Goal: Information Seeking & Learning: Learn about a topic

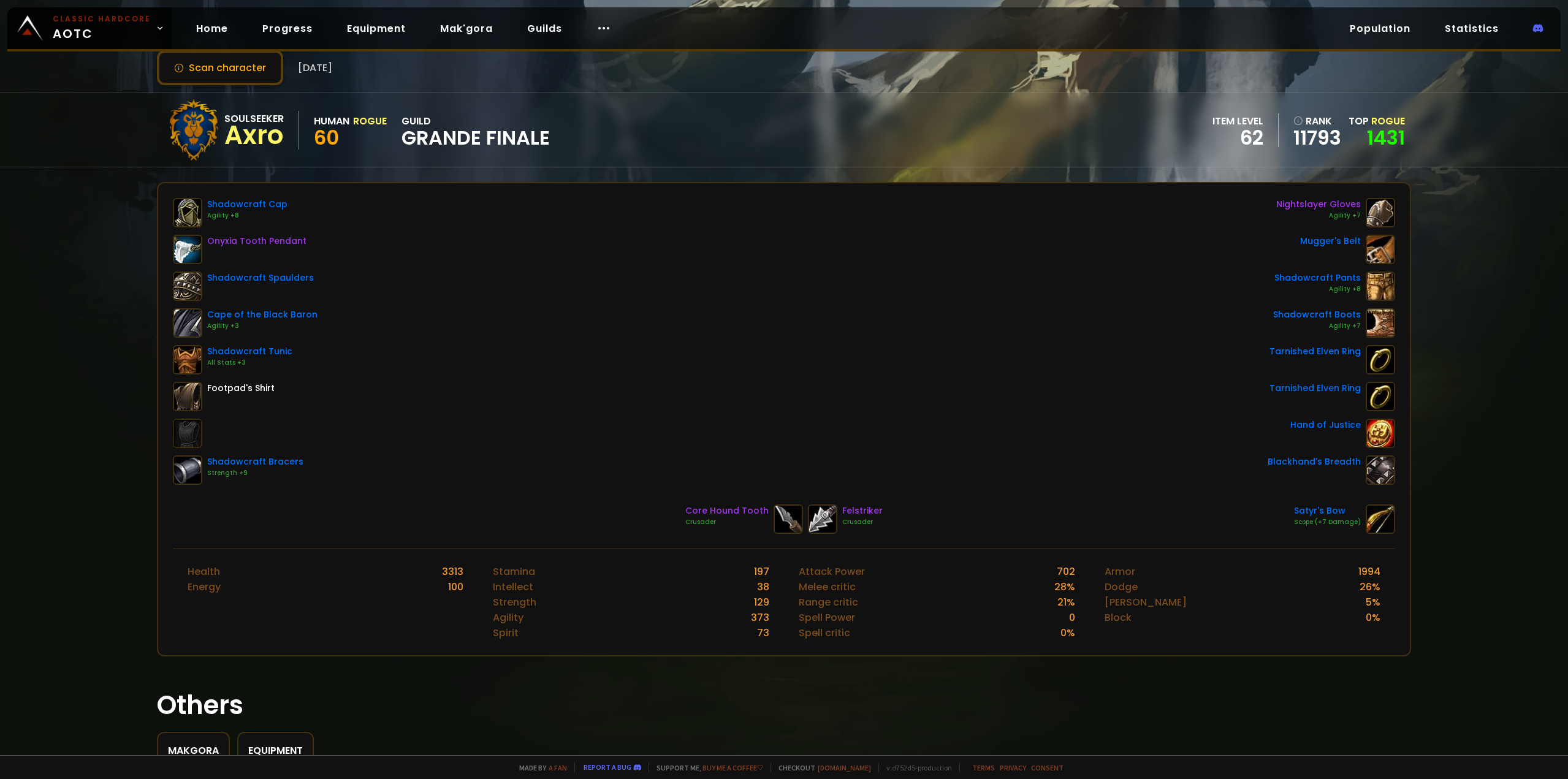
scroll to position [9, 0]
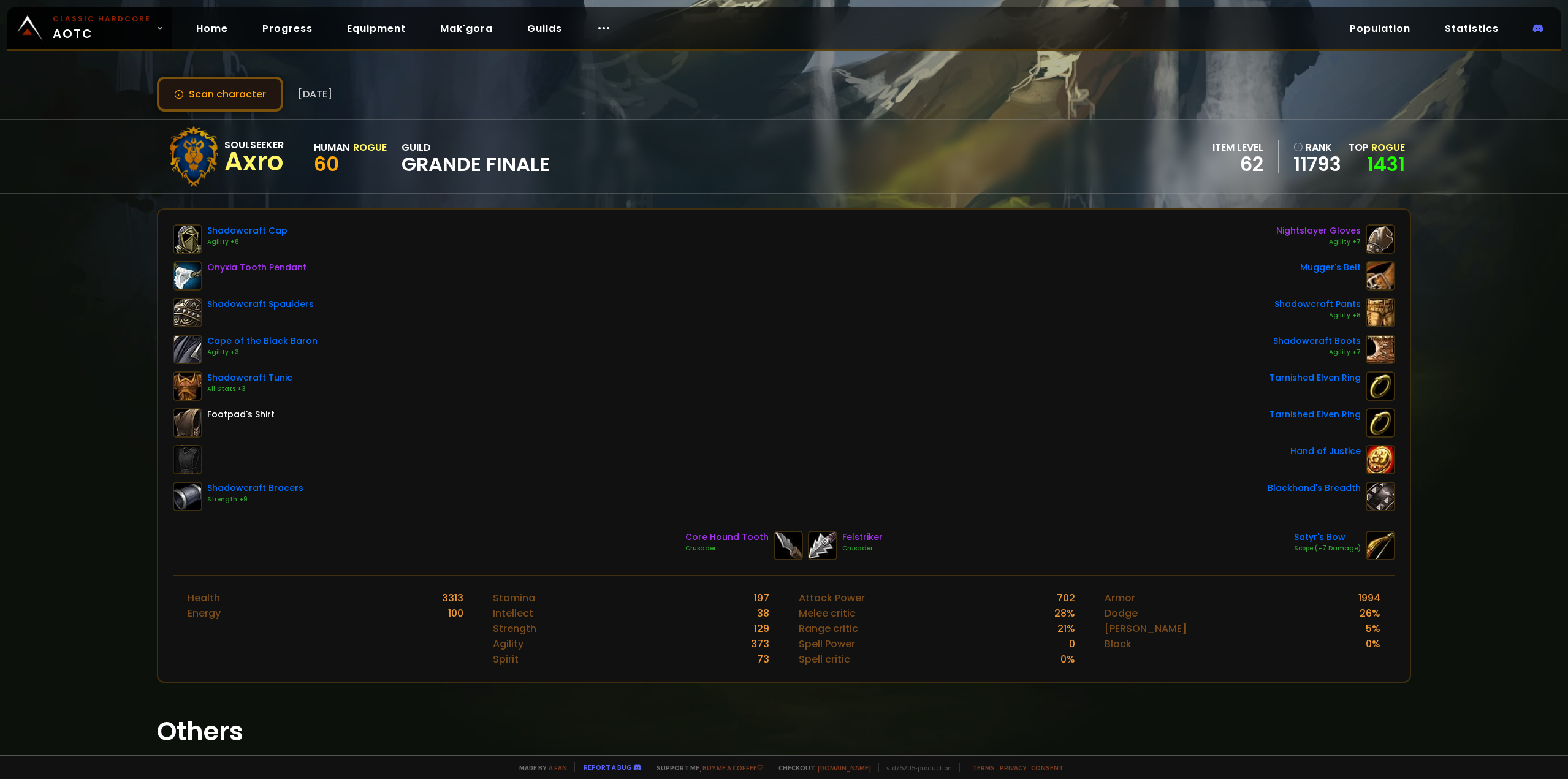
click at [250, 88] on button "Scan character" at bounding box center [220, 94] width 126 height 35
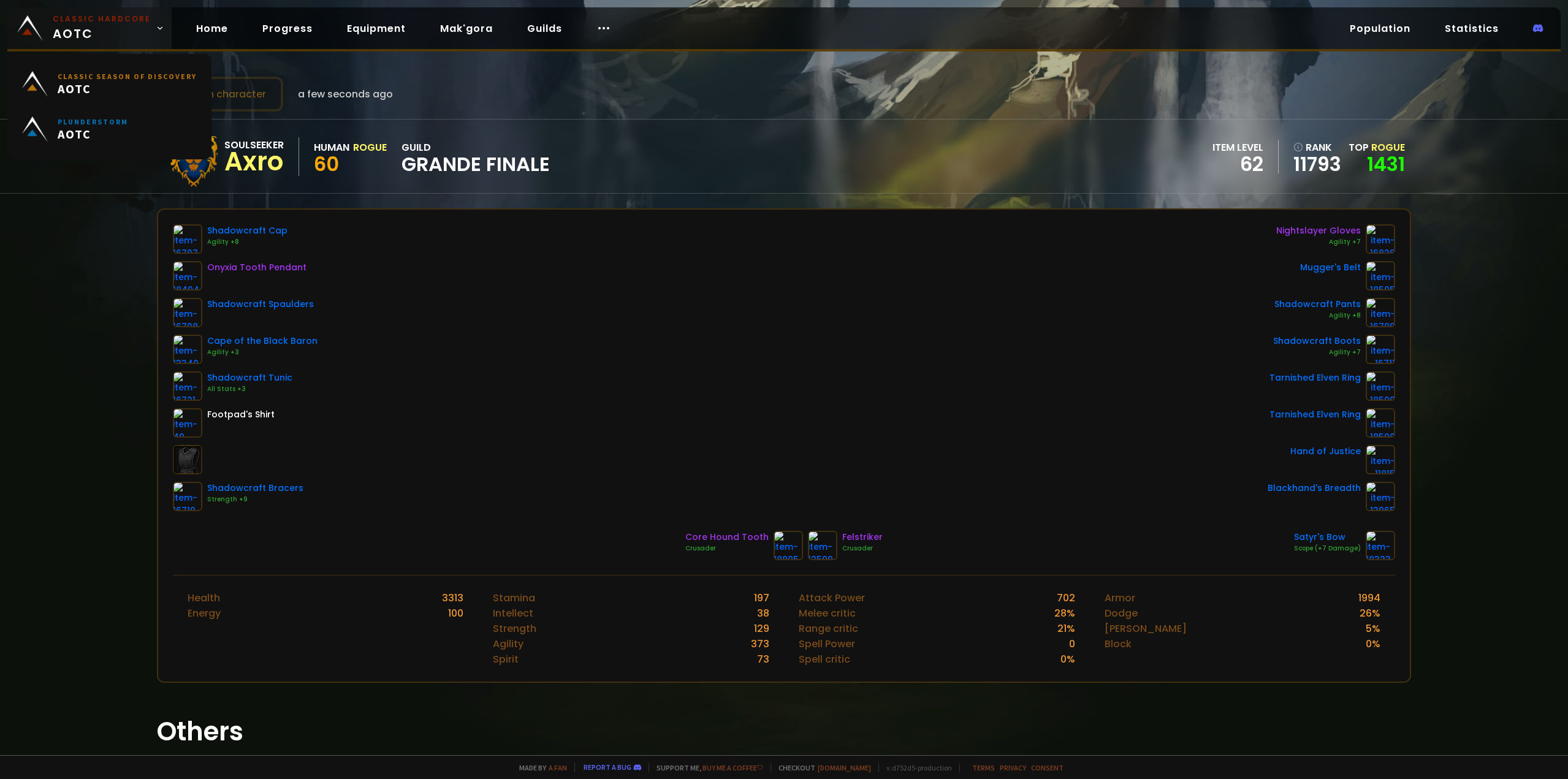
click at [87, 20] on small "Classic Hardcore" at bounding box center [101, 19] width 98 height 11
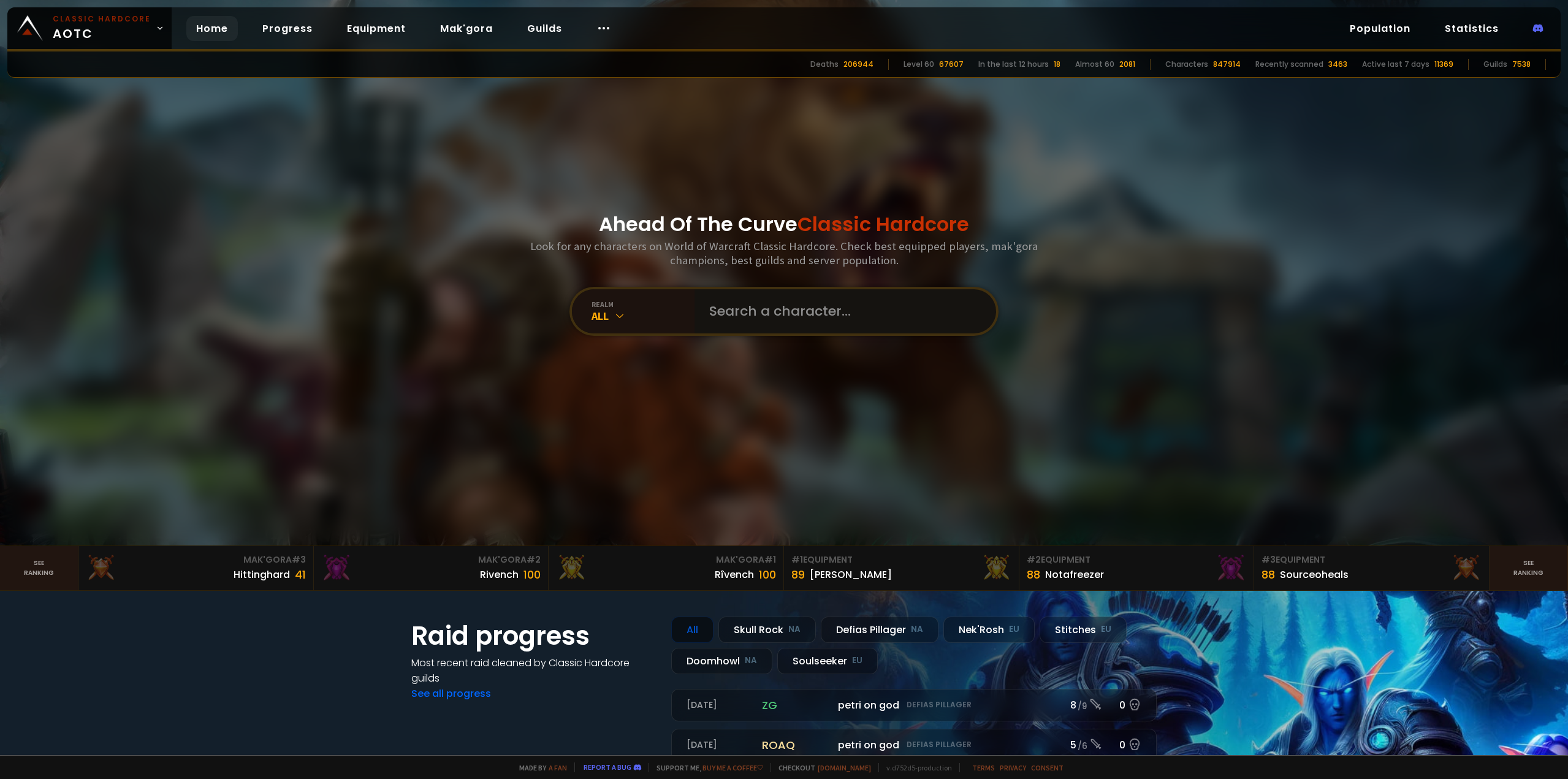
click at [747, 314] on input "text" at bounding box center [841, 311] width 280 height 44
type input "a"
click at [757, 316] on input "text" at bounding box center [841, 311] width 280 height 44
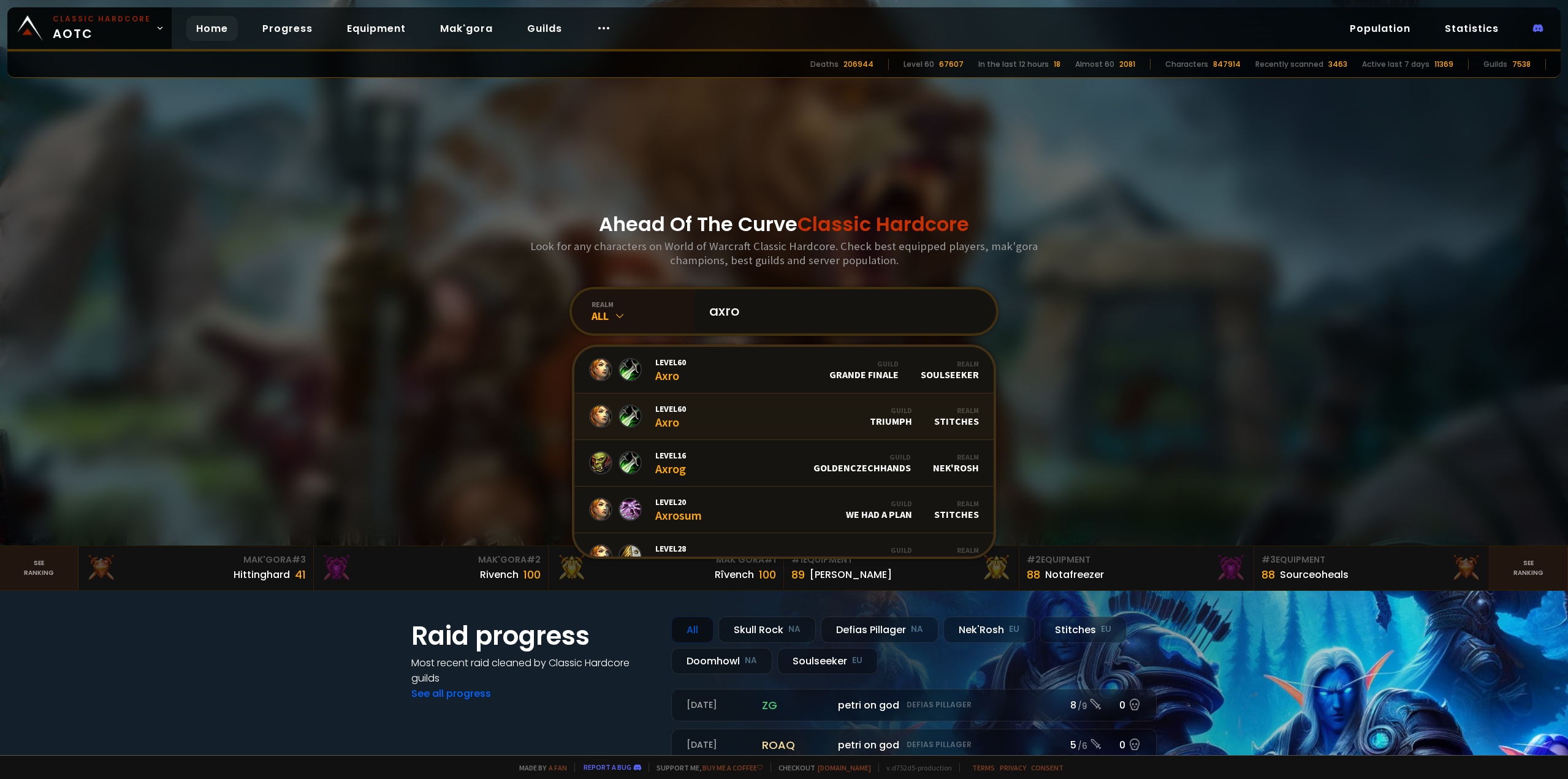
type input "axro"
click at [753, 413] on link "Level 60 Axro Guild Triumph Realm Stitches" at bounding box center [784, 416] width 419 height 46
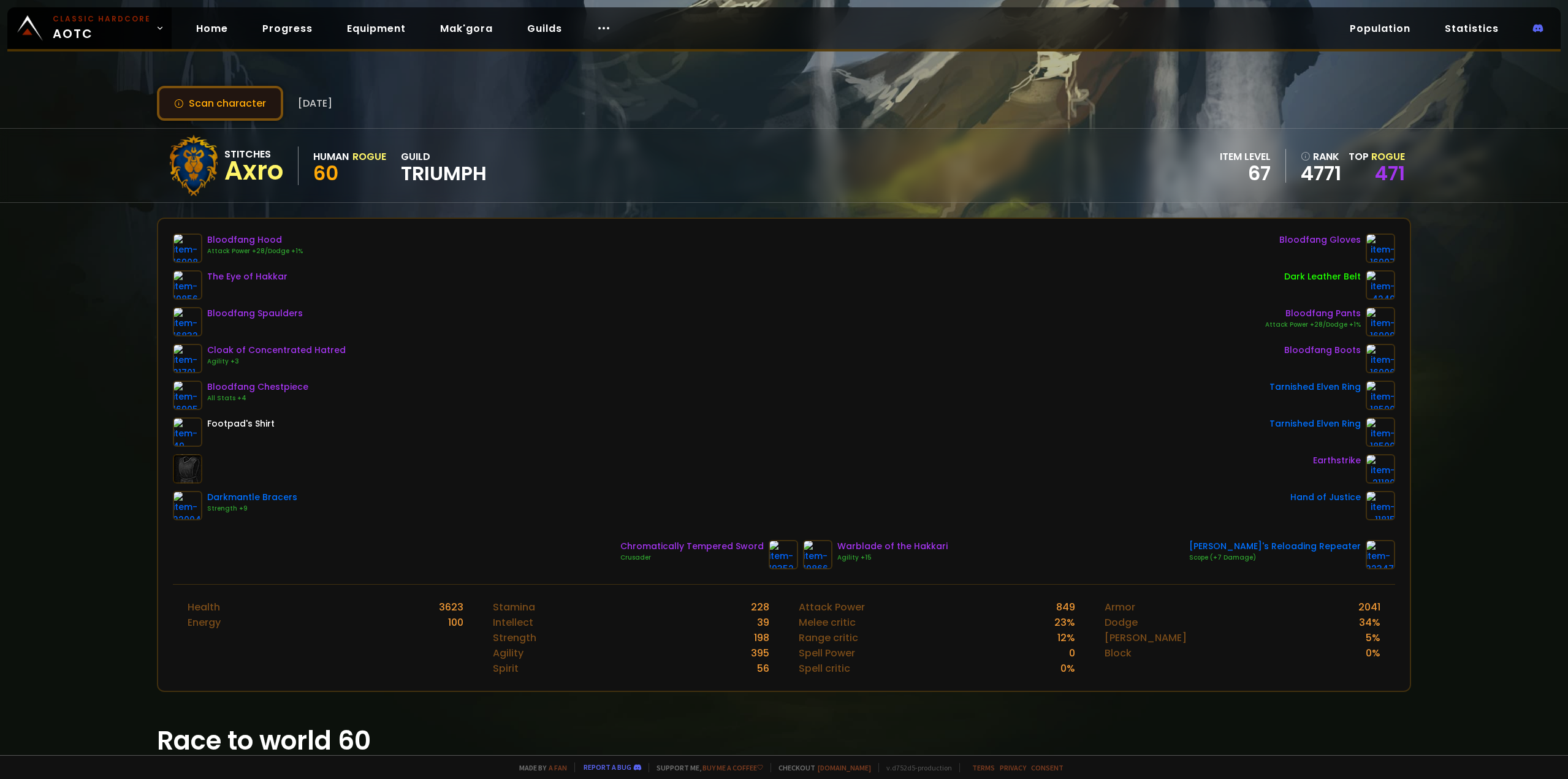
click at [258, 109] on button "Scan character" at bounding box center [220, 103] width 126 height 35
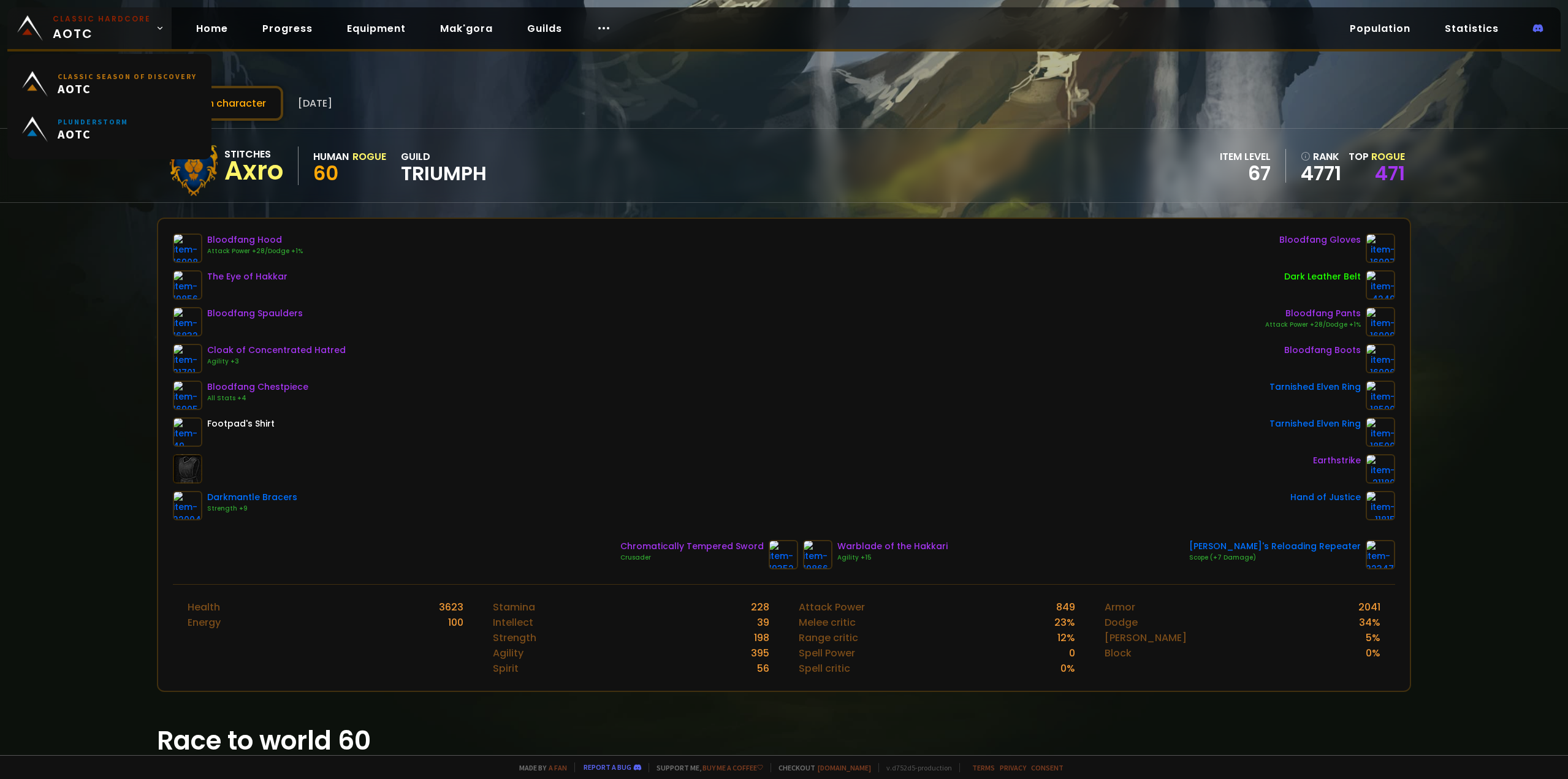
click at [107, 21] on small "Classic Hardcore" at bounding box center [101, 19] width 98 height 11
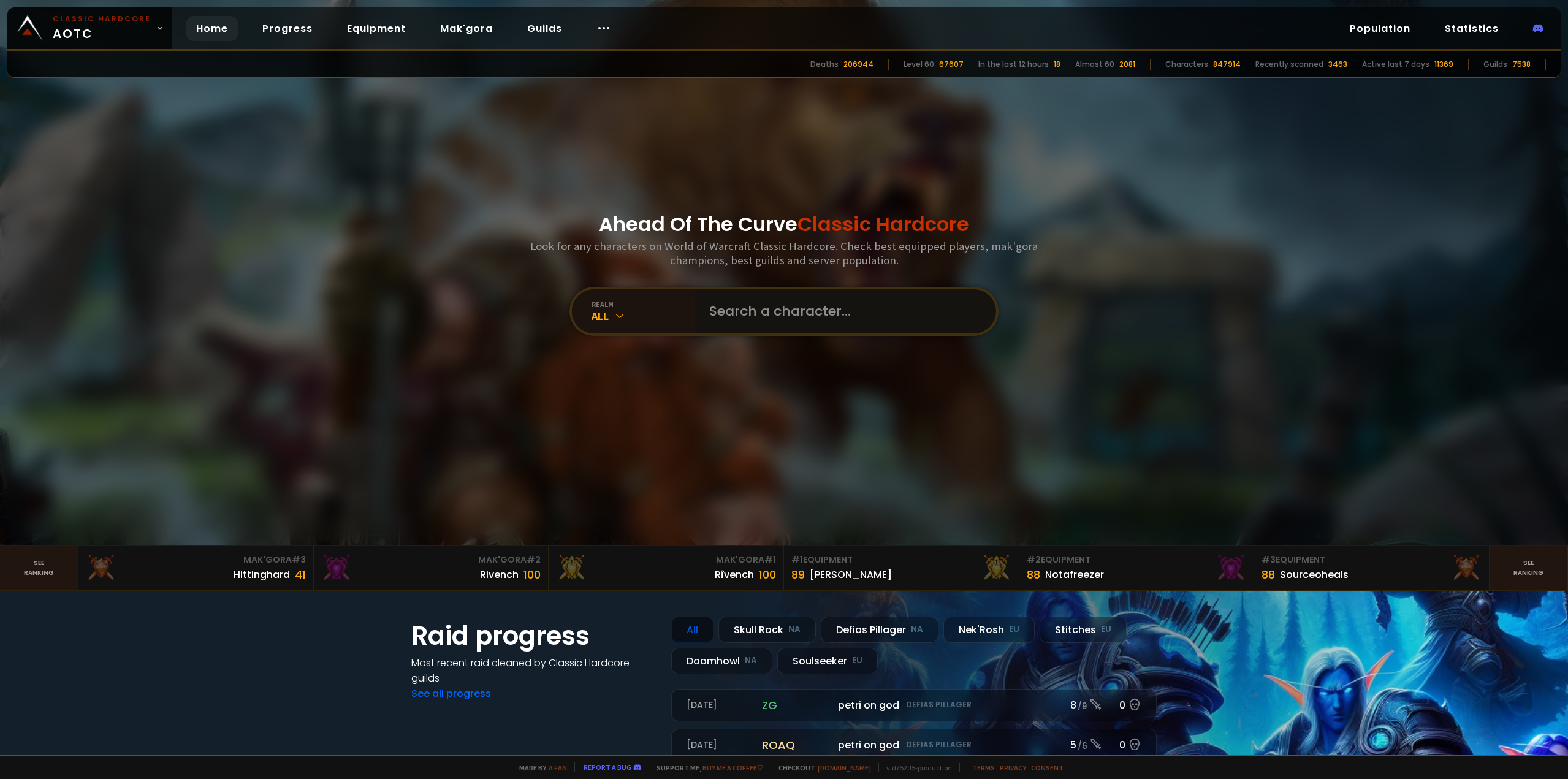
click at [733, 319] on input "text" at bounding box center [841, 311] width 280 height 44
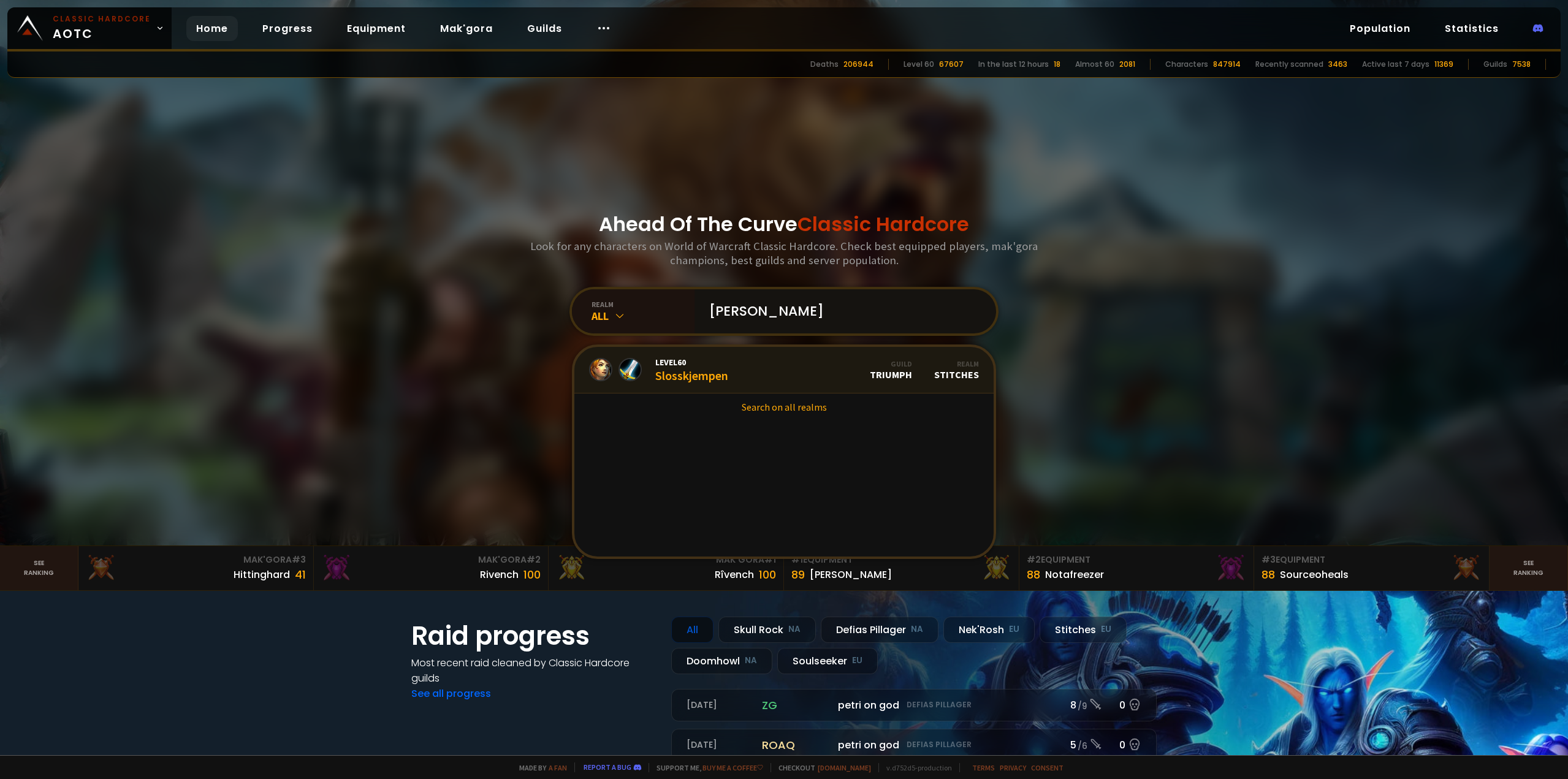
type input "[PERSON_NAME]"
click at [787, 377] on link "Level 60 Slosskjempen Guild Triumph Realm Stitches" at bounding box center [784, 370] width 419 height 46
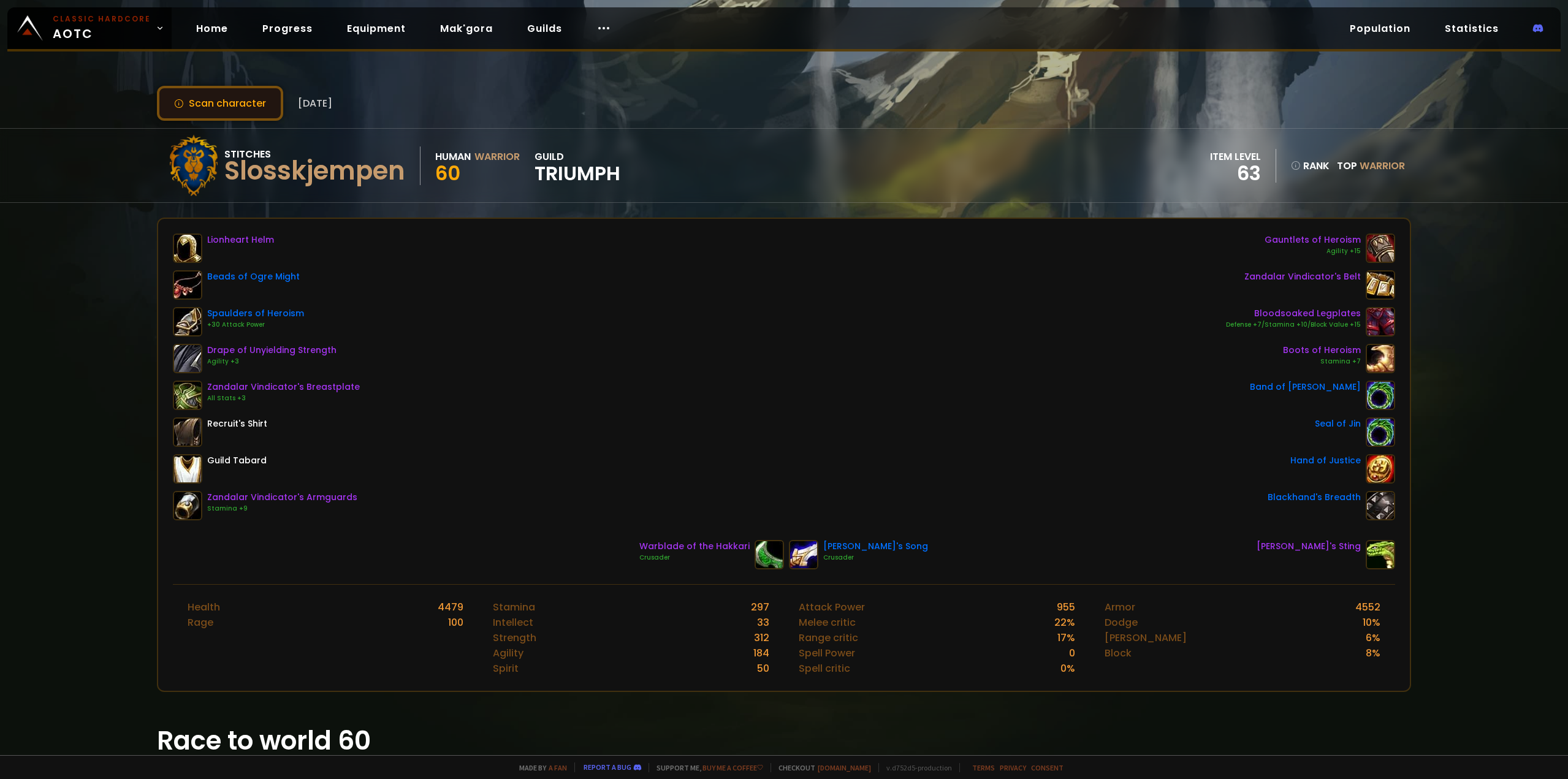
click at [238, 105] on button "Scan character" at bounding box center [220, 103] width 126 height 35
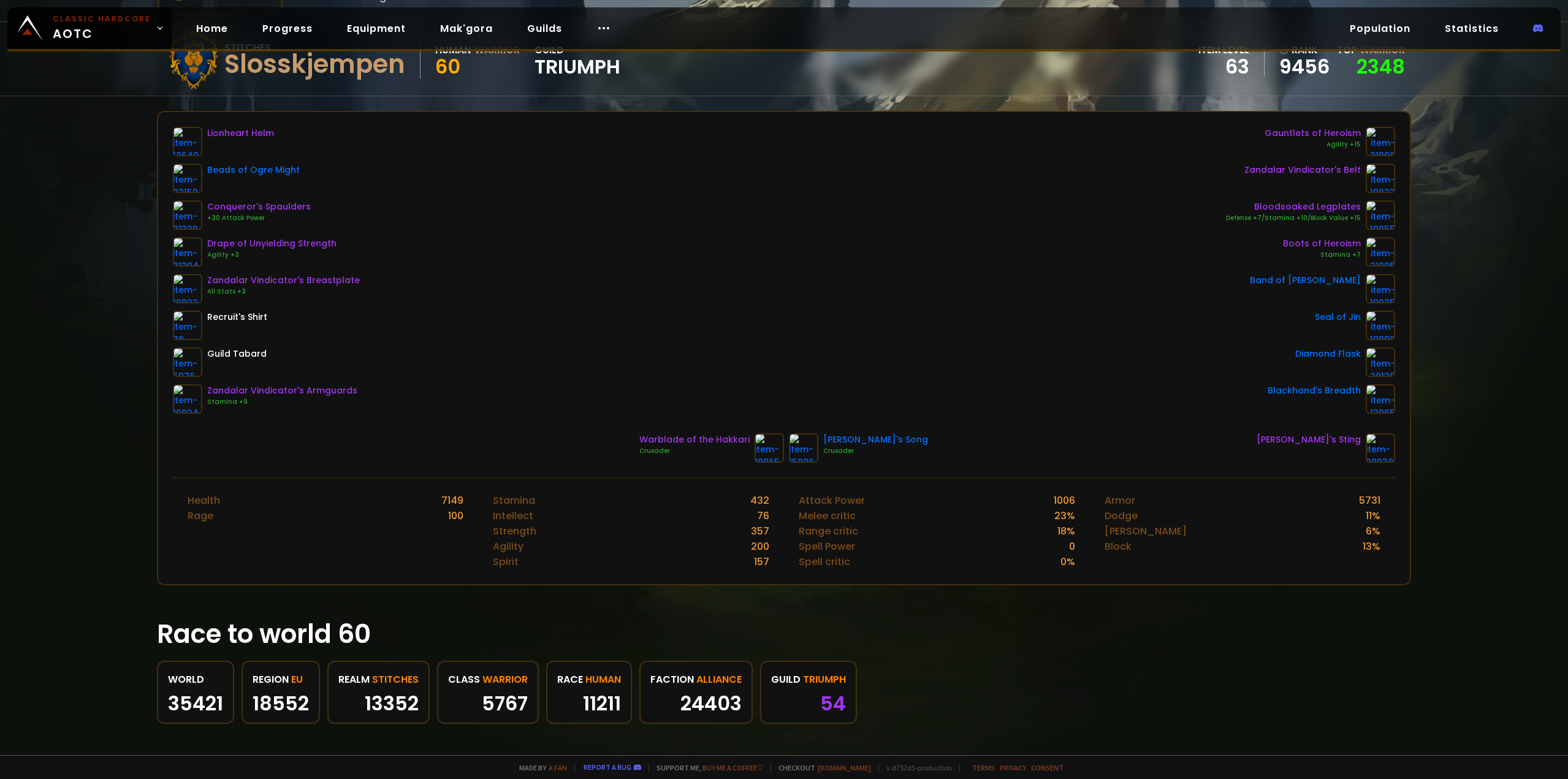
scroll to position [123, 0]
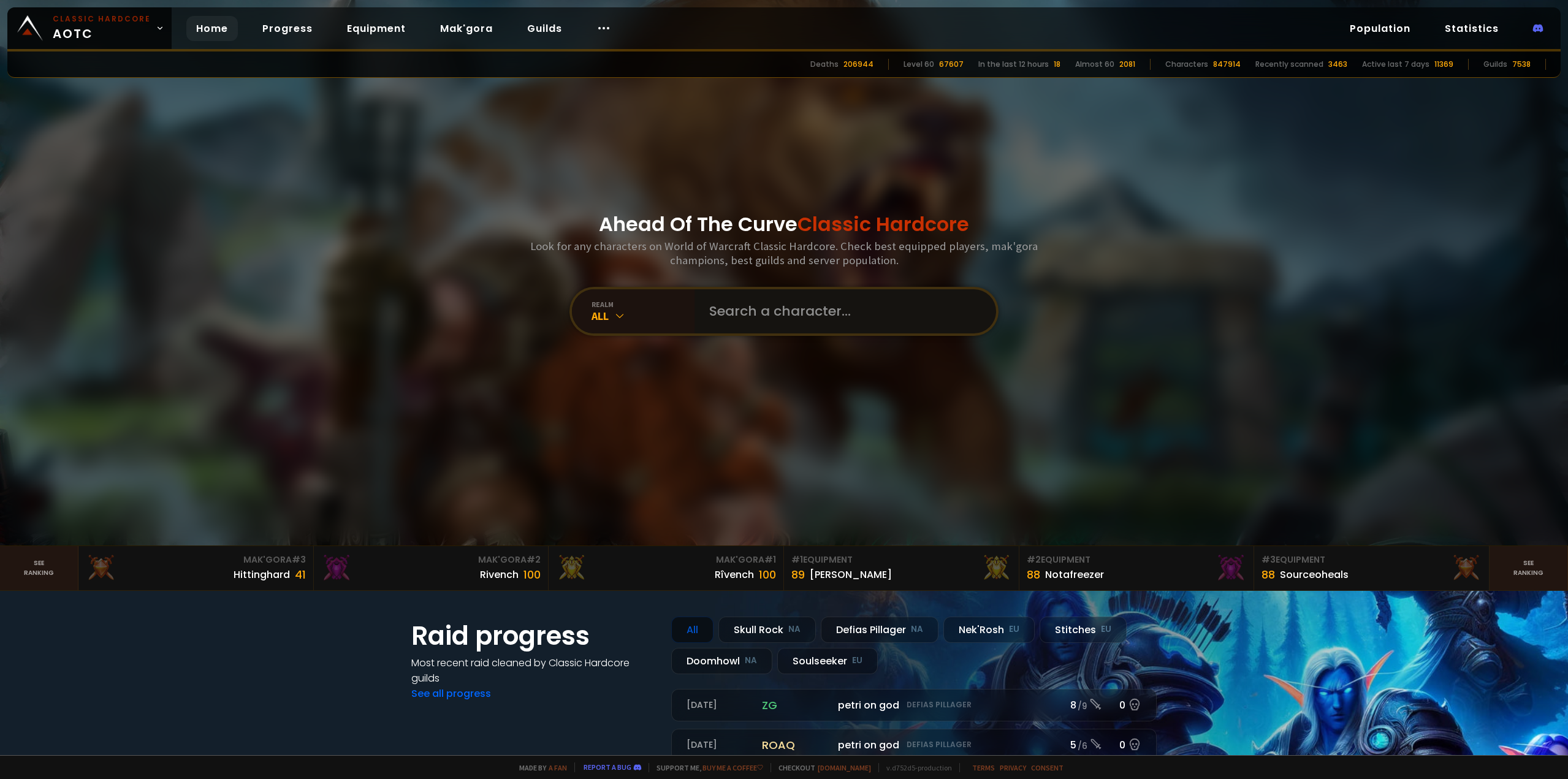
click at [751, 309] on input "text" at bounding box center [841, 311] width 280 height 44
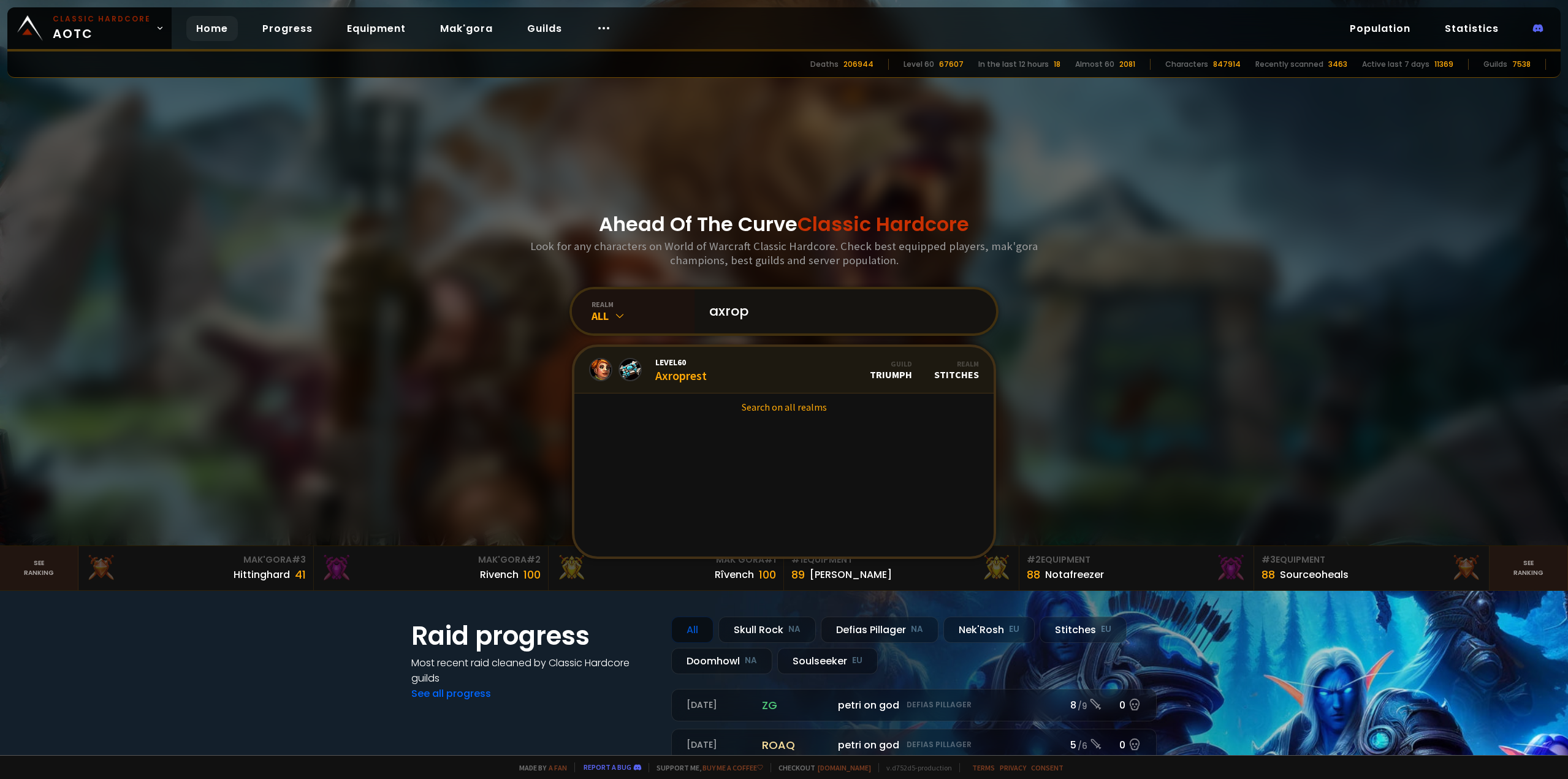
type input "axrop"
click at [738, 364] on link "Level 60 Axroprest Guild Triumph Realm Stitches" at bounding box center [784, 370] width 419 height 46
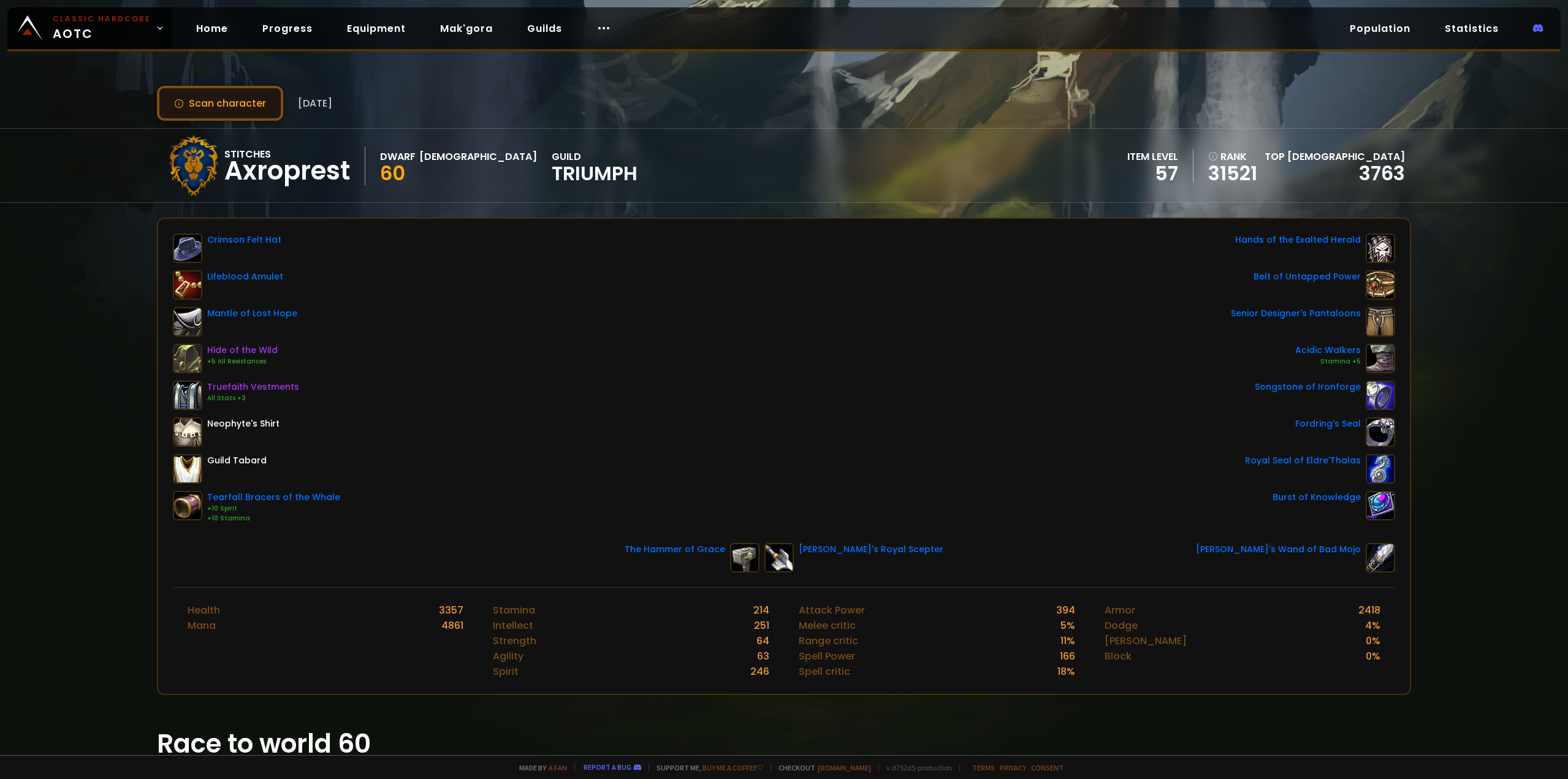
click at [230, 99] on button "Scan character" at bounding box center [220, 103] width 126 height 35
